Goal: Task Accomplishment & Management: Manage account settings

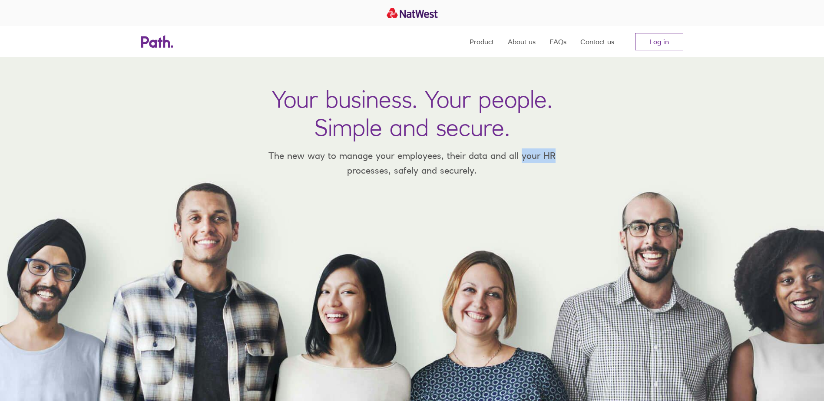
drag, startPoint x: 519, startPoint y: 158, endPoint x: 563, endPoint y: 158, distance: 43.9
click at [563, 158] on p "The new way to manage your employees, their data and all your HR processes, saf…" at bounding box center [412, 163] width 313 height 29
drag, startPoint x: 563, startPoint y: 158, endPoint x: 574, endPoint y: 147, distance: 15.4
click at [564, 158] on p "The new way to manage your employees, their data and all your HR processes, saf…" at bounding box center [412, 163] width 313 height 29
click at [659, 48] on link "Log in" at bounding box center [659, 41] width 48 height 17
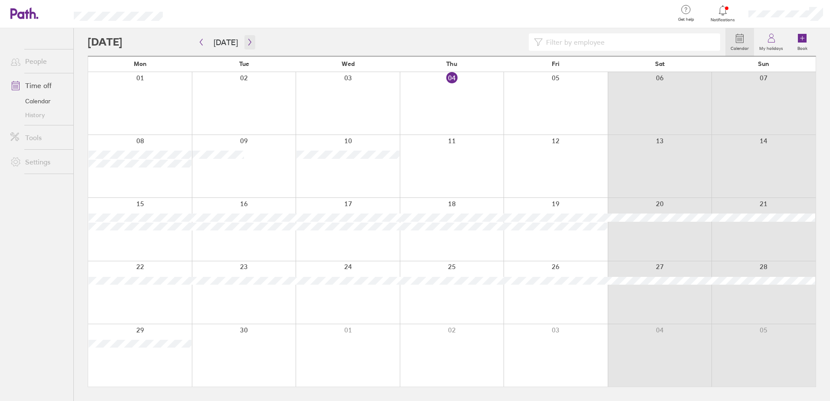
click at [247, 40] on icon "button" at bounding box center [250, 42] width 7 height 7
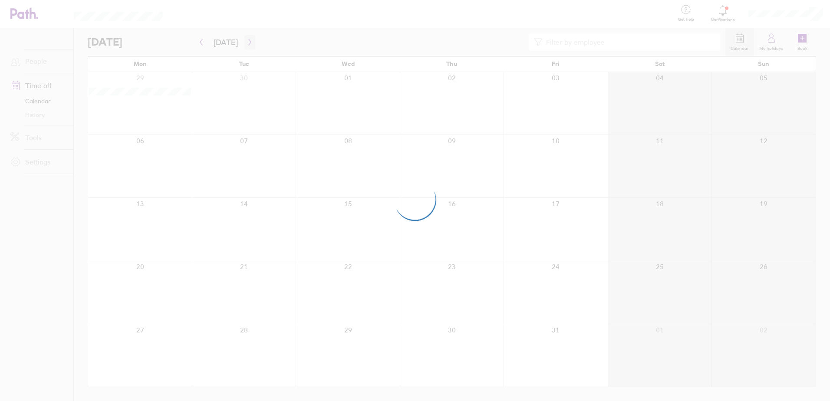
click at [246, 41] on div at bounding box center [415, 200] width 830 height 401
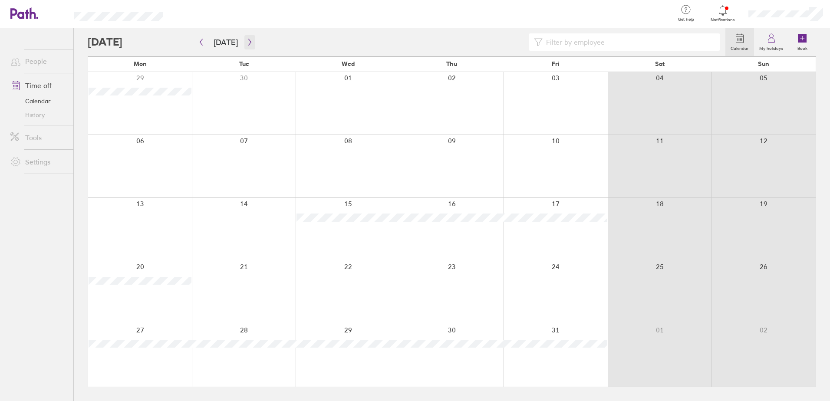
click at [248, 43] on icon "button" at bounding box center [250, 42] width 7 height 7
click at [248, 43] on icon "button" at bounding box center [249, 42] width 3 height 7
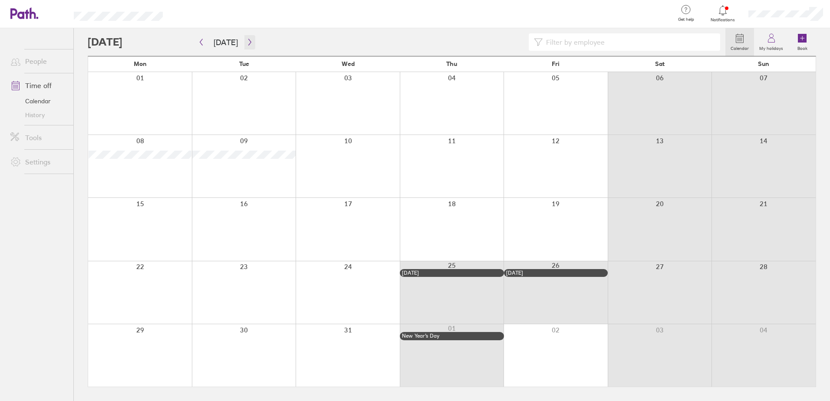
click at [248, 43] on icon "button" at bounding box center [249, 42] width 3 height 7
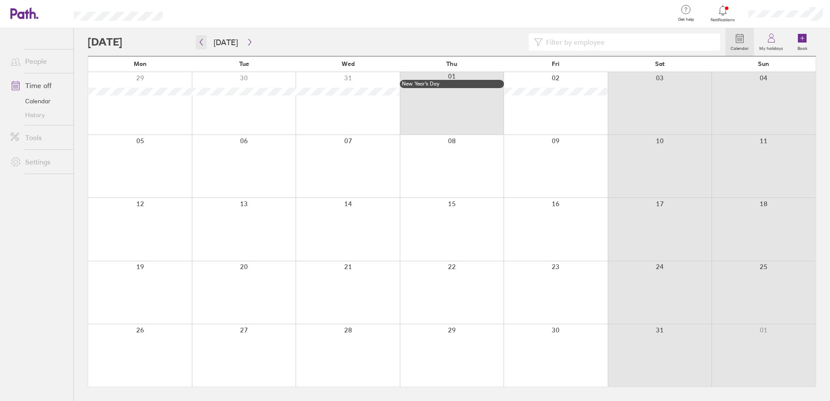
click at [202, 42] on icon "button" at bounding box center [201, 42] width 7 height 7
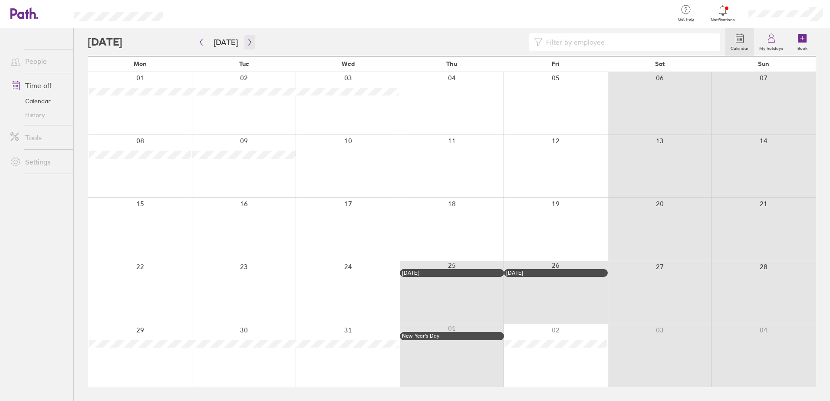
click at [247, 43] on icon "button" at bounding box center [250, 42] width 7 height 7
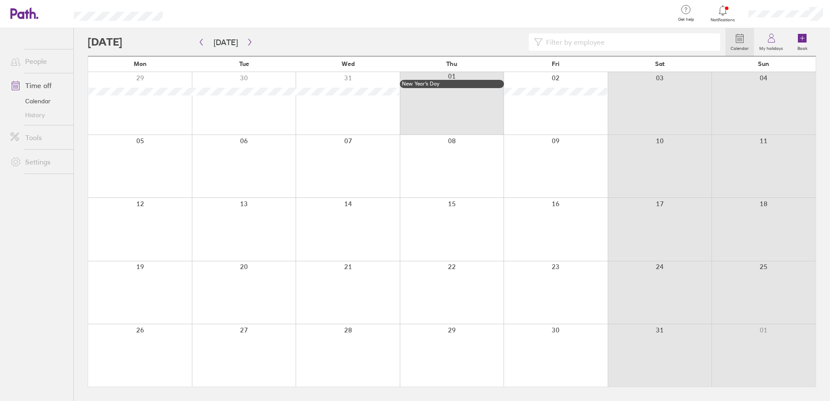
click at [152, 152] on div at bounding box center [140, 166] width 104 height 63
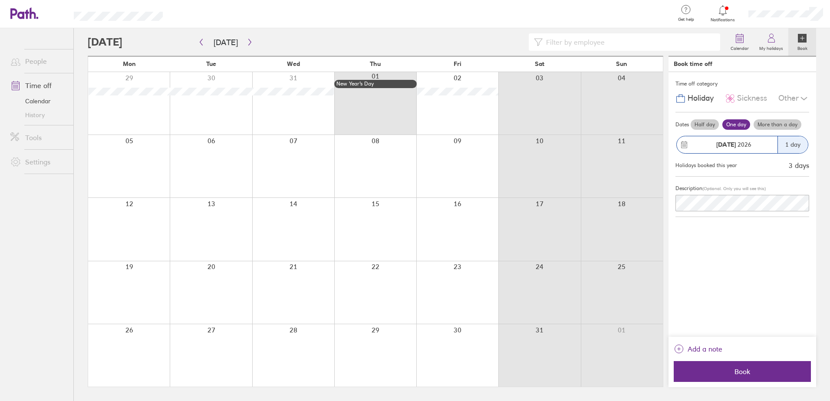
click at [757, 144] on div "05 Jan 2026" at bounding box center [734, 144] width 88 height 7
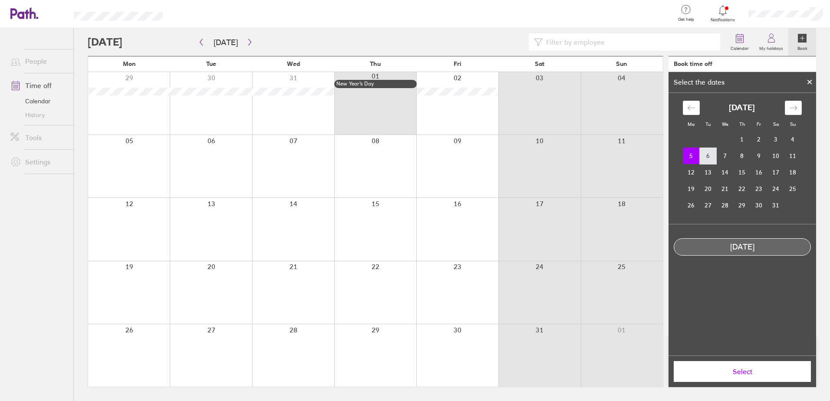
click at [710, 157] on td "6" at bounding box center [708, 156] width 17 height 17
drag, startPoint x: 691, startPoint y: 156, endPoint x: 713, endPoint y: 156, distance: 22.6
click at [713, 156] on tr "5 6 7 8 9 10 11" at bounding box center [742, 156] width 119 height 17
click at [694, 155] on td "5" at bounding box center [691, 156] width 17 height 17
click at [709, 156] on td "6" at bounding box center [708, 156] width 17 height 17
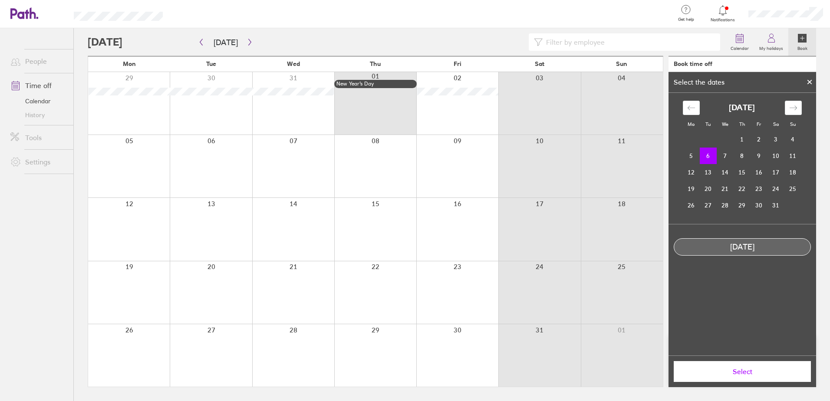
click at [808, 82] on icon at bounding box center [810, 81] width 6 height 5
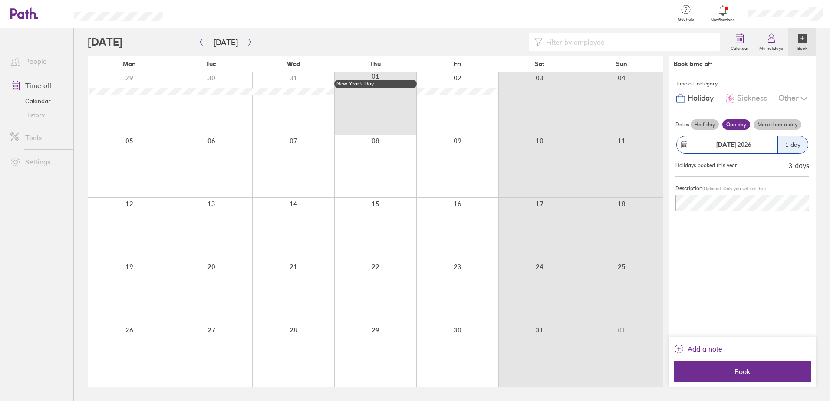
click at [771, 124] on label "More than a day" at bounding box center [778, 124] width 48 height 10
click at [0, 0] on input "More than a day" at bounding box center [0, 0] width 0 height 0
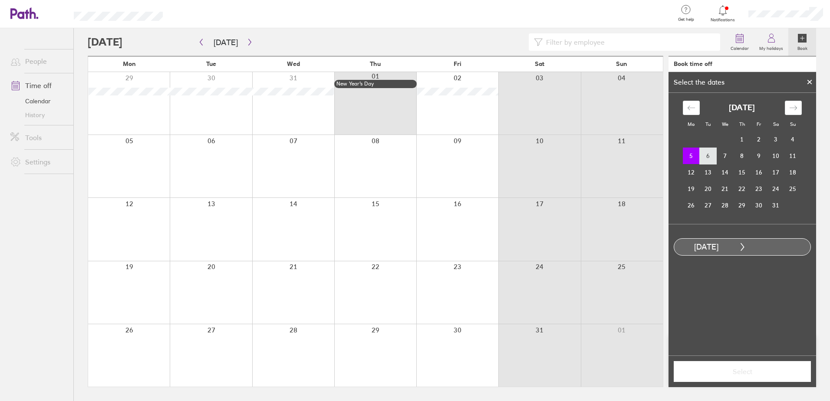
click at [711, 155] on td "6" at bounding box center [708, 156] width 17 height 17
click at [744, 373] on span "Select" at bounding box center [742, 372] width 125 height 8
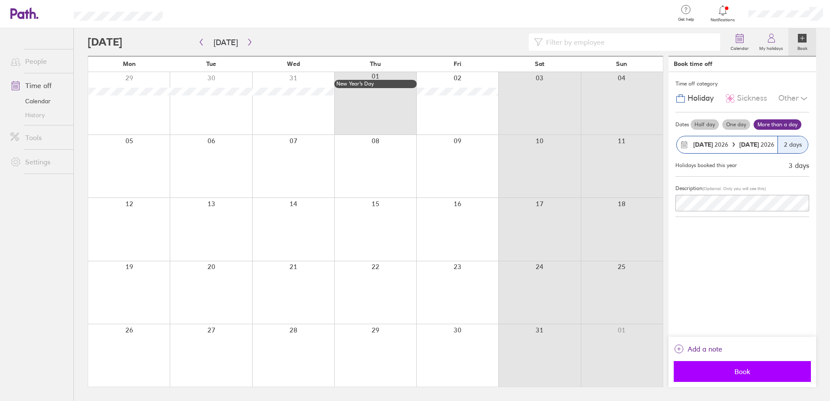
click at [756, 373] on span "Book" at bounding box center [742, 372] width 125 height 8
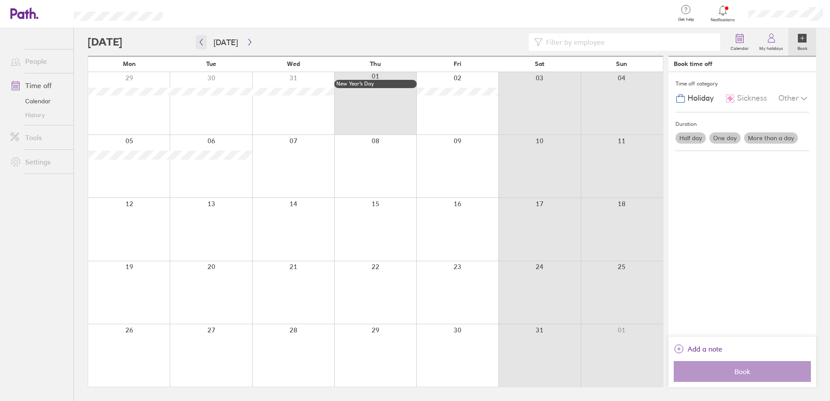
click at [205, 43] on button "button" at bounding box center [201, 42] width 11 height 14
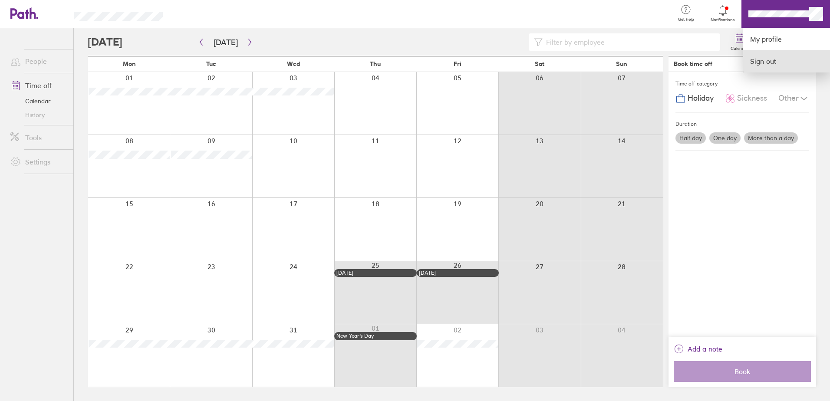
click at [766, 57] on link "Sign out" at bounding box center [786, 61] width 87 height 22
